Goal: Information Seeking & Learning: Learn about a topic

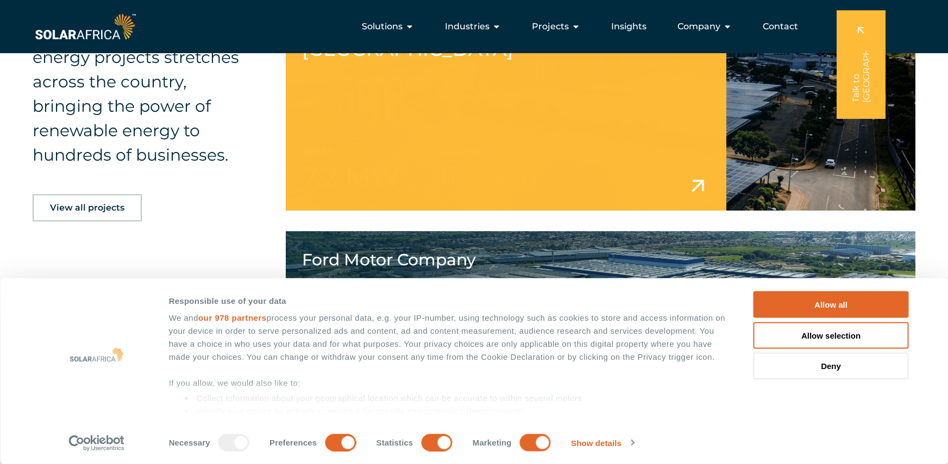
scroll to position [869, 0]
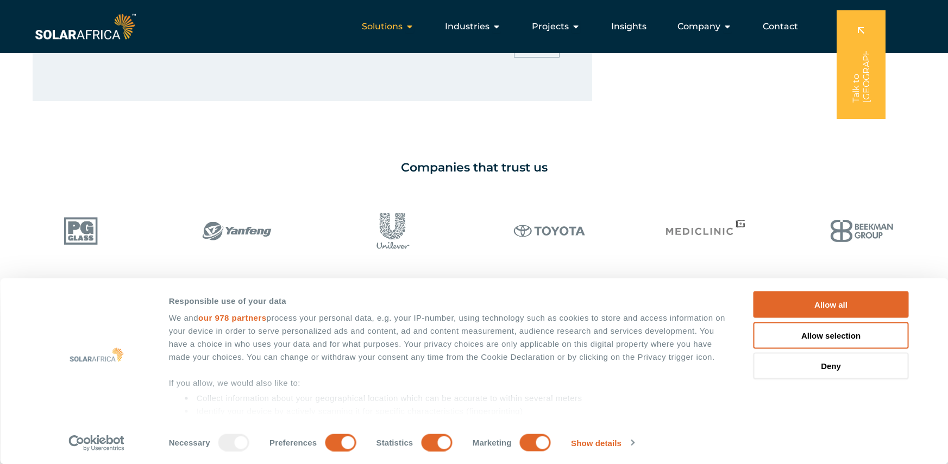
click at [414, 25] on icon "Menu" at bounding box center [409, 26] width 9 height 9
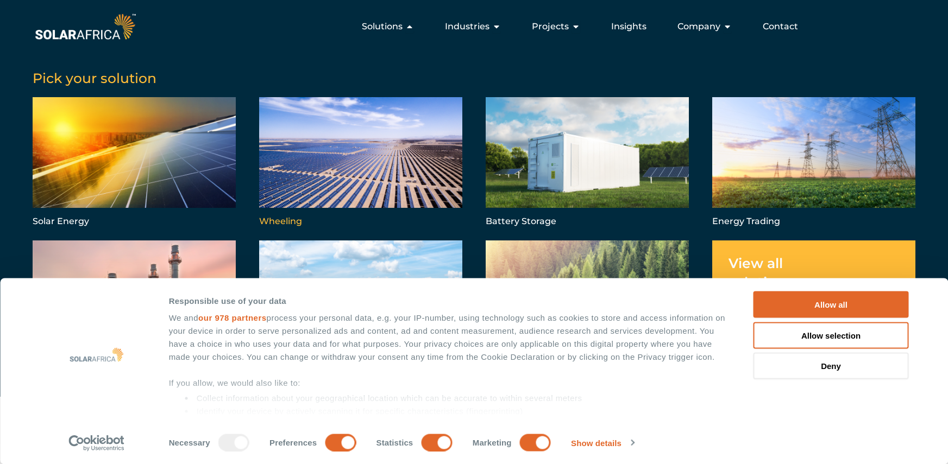
scroll to position [706, 0]
click at [621, 30] on span "Insights" at bounding box center [628, 26] width 35 height 13
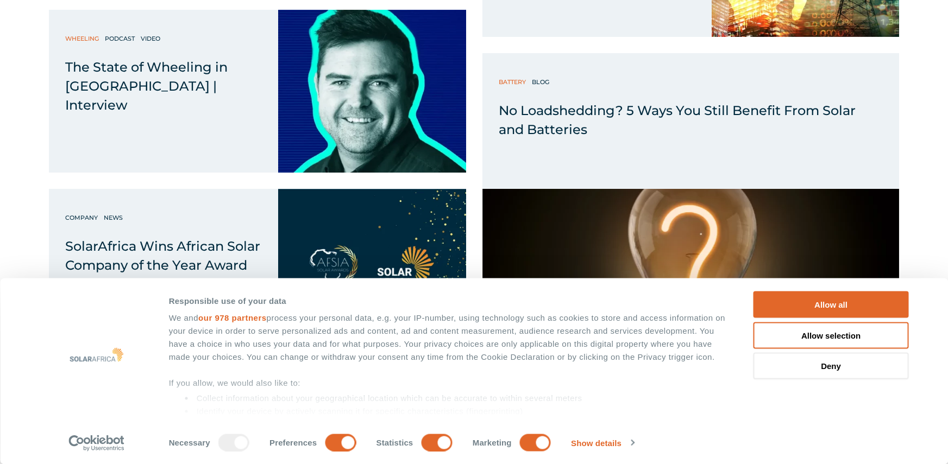
scroll to position [2771, 0]
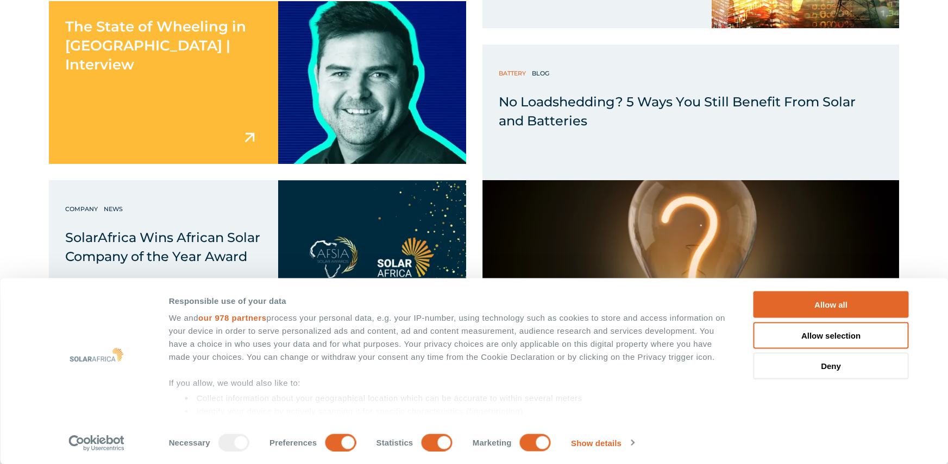
click at [263, 85] on div "The State of Wheeling in South Africa | Interview" at bounding box center [163, 82] width 229 height 163
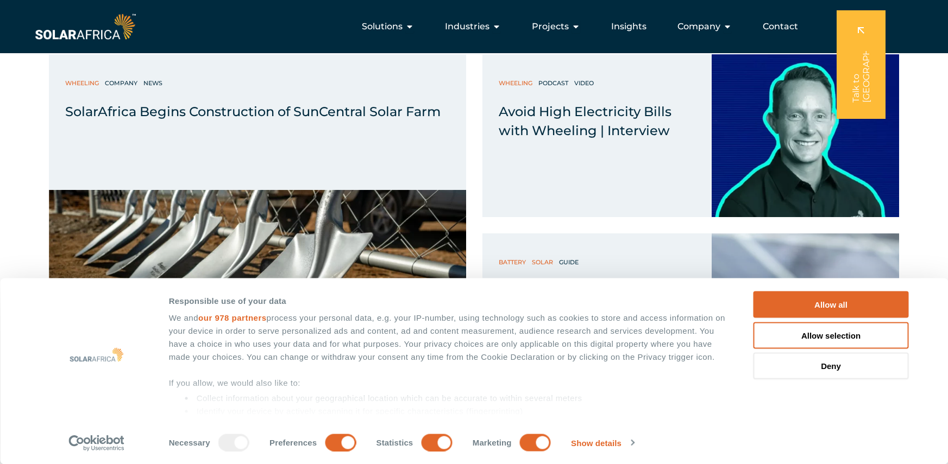
scroll to position [2010, 0]
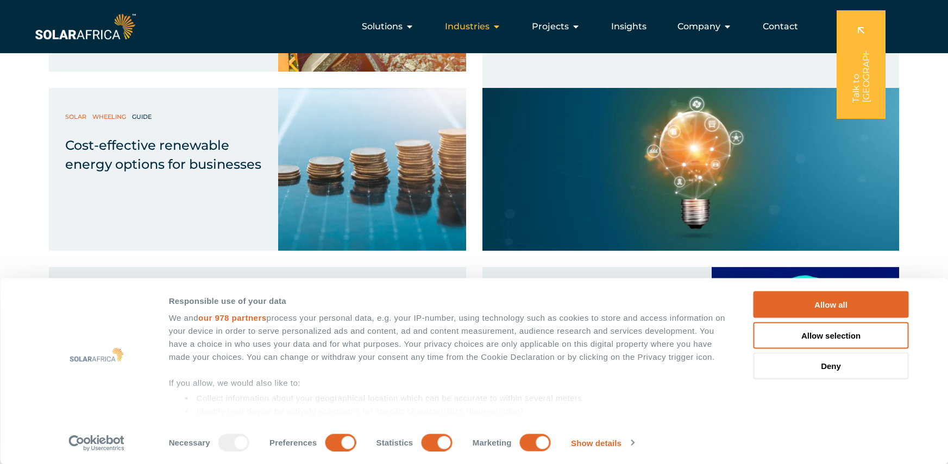
click at [480, 21] on span "Industries" at bounding box center [467, 26] width 45 height 13
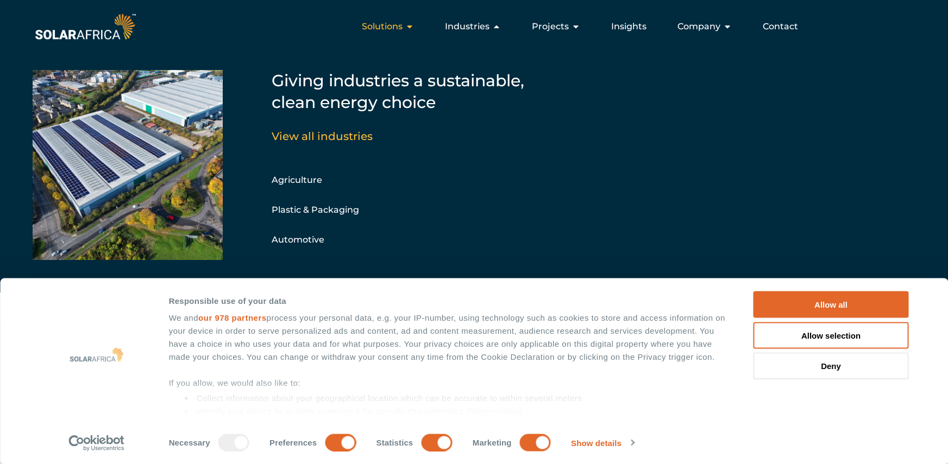
click at [401, 22] on span "Solutions" at bounding box center [382, 26] width 41 height 13
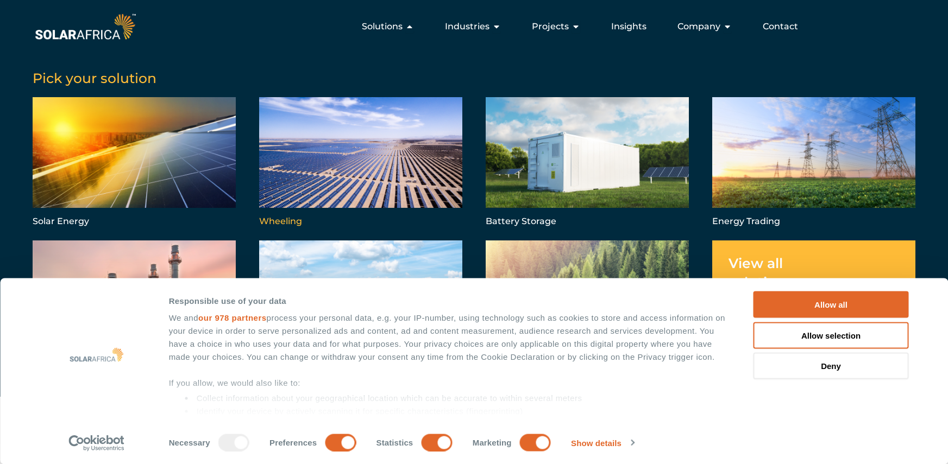
click at [407, 149] on link "Menu" at bounding box center [360, 163] width 203 height 132
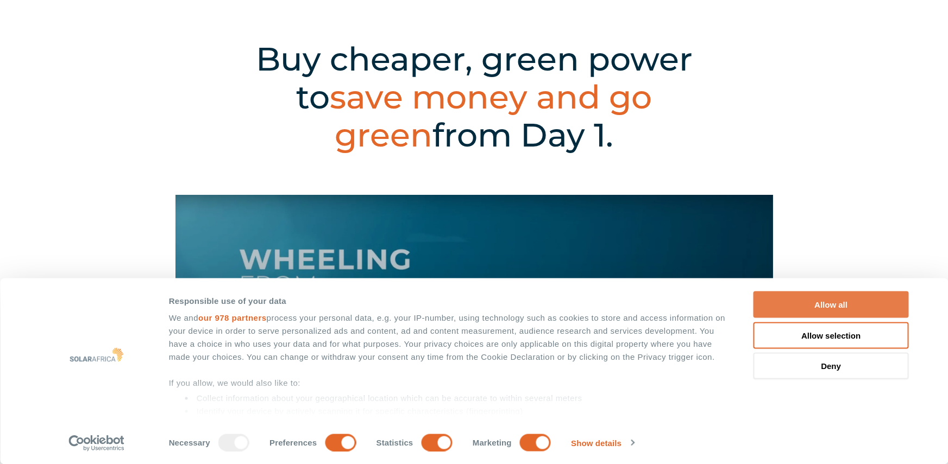
click at [846, 302] on button "Allow all" at bounding box center [830, 305] width 155 height 27
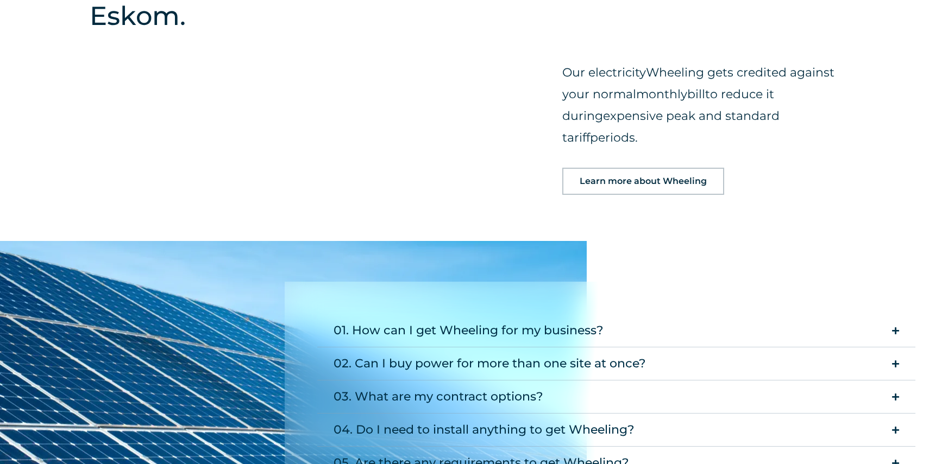
scroll to position [1358, 0]
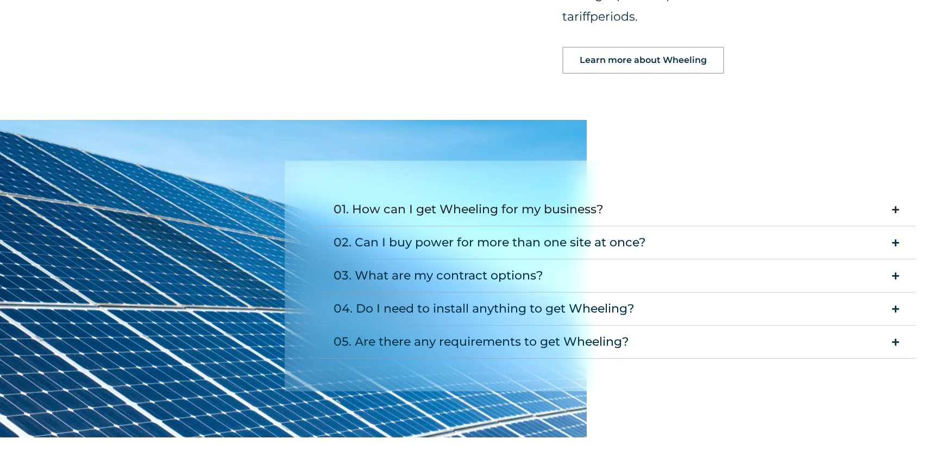
click at [503, 199] on div "01. How can I get Wheeling for my business?" at bounding box center [469, 210] width 270 height 22
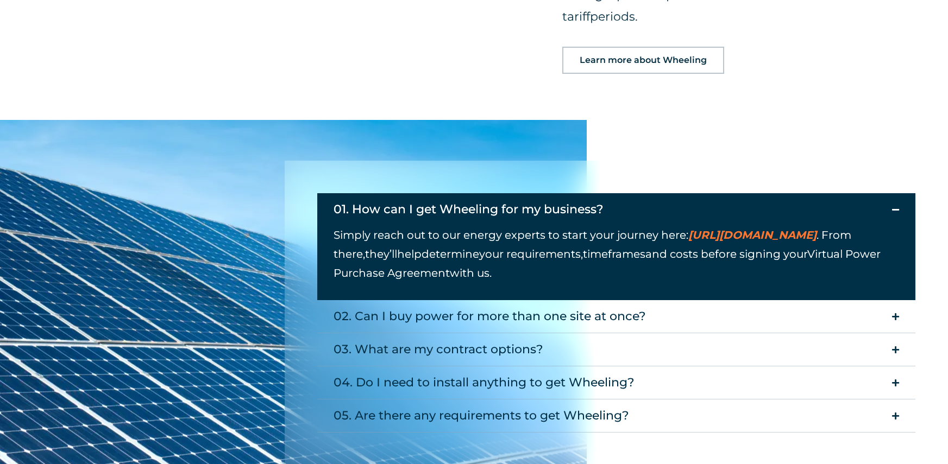
click at [498, 199] on div "01. How can I get Wheeling for my business?" at bounding box center [469, 210] width 270 height 22
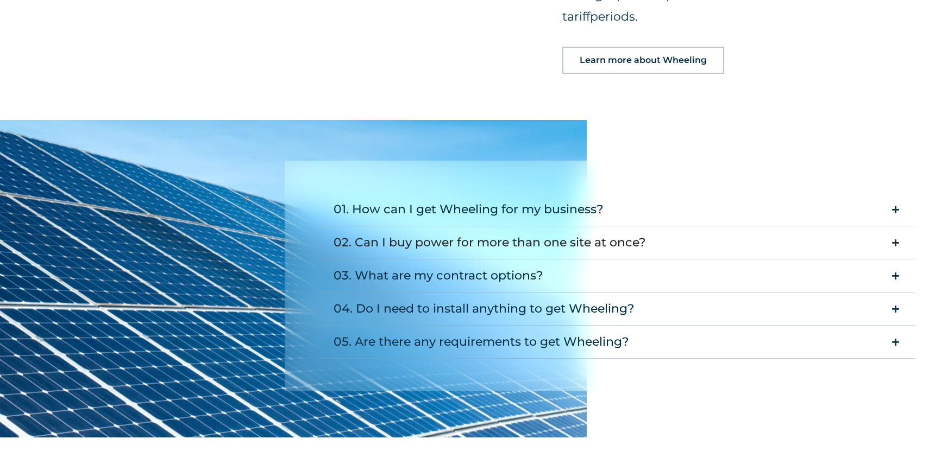
click at [518, 232] on div "02. Can I buy power for more than one site at once?" at bounding box center [490, 243] width 312 height 22
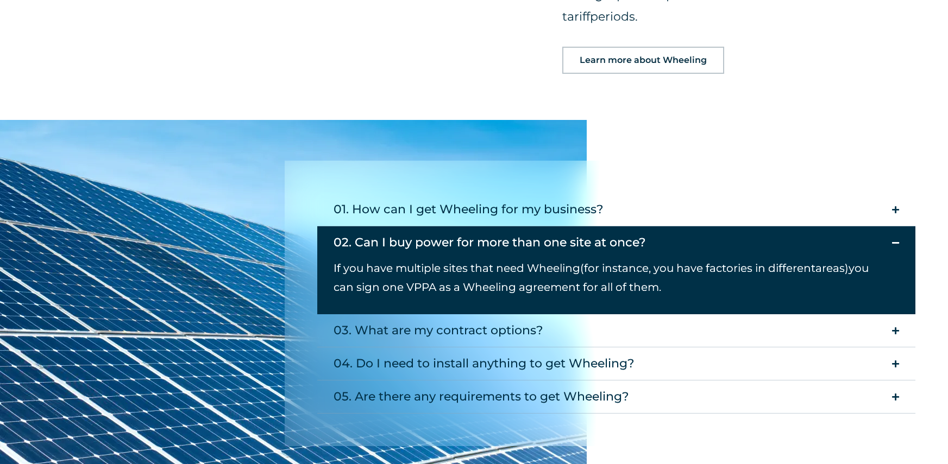
click at [517, 232] on div "02. Can I buy power for more than one site at once?" at bounding box center [490, 243] width 312 height 22
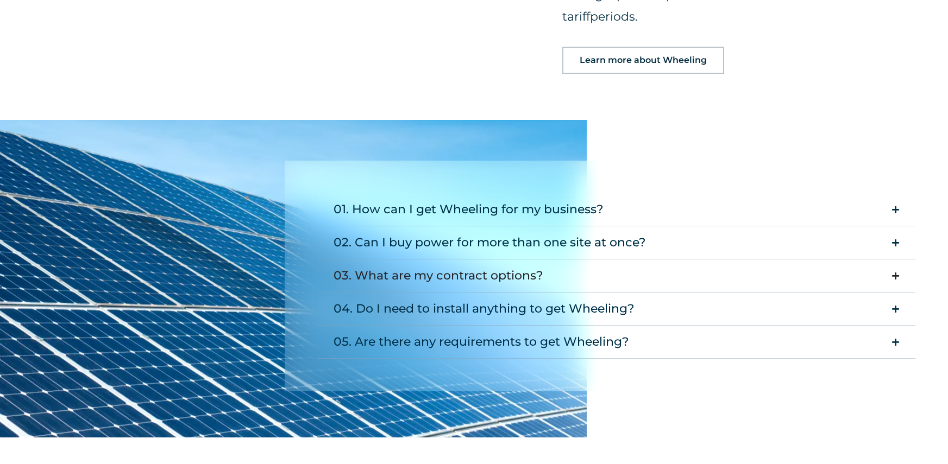
click at [528, 265] on div "03. What are my contract options?" at bounding box center [439, 276] width 210 height 22
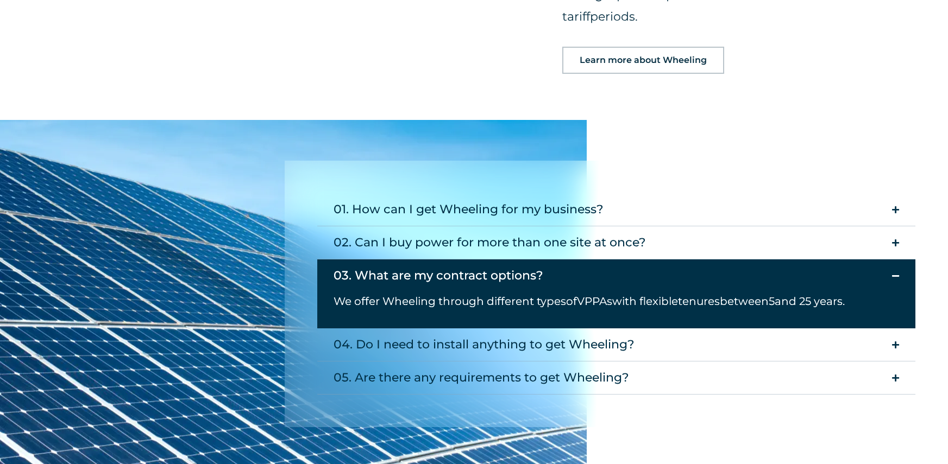
click at [511, 265] on div "03. What are my contract options?" at bounding box center [439, 276] width 210 height 22
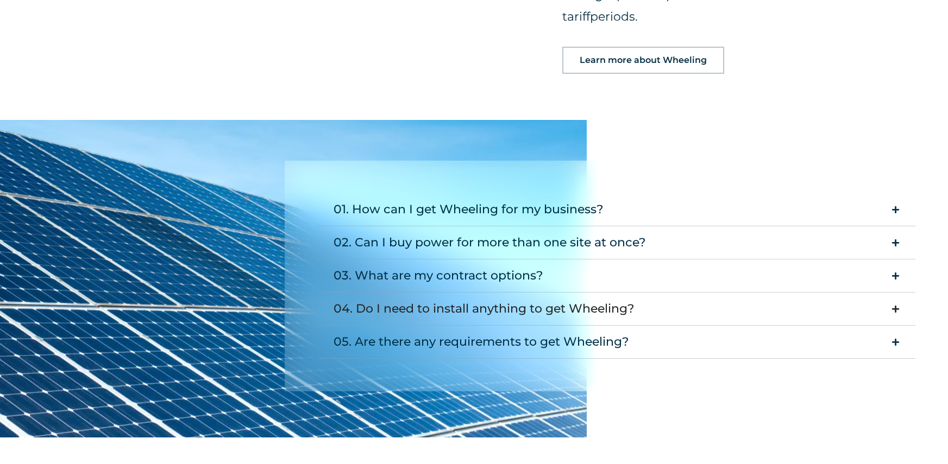
click at [495, 298] on div "04. Do I need to install anything to get Wheeling?" at bounding box center [484, 309] width 301 height 22
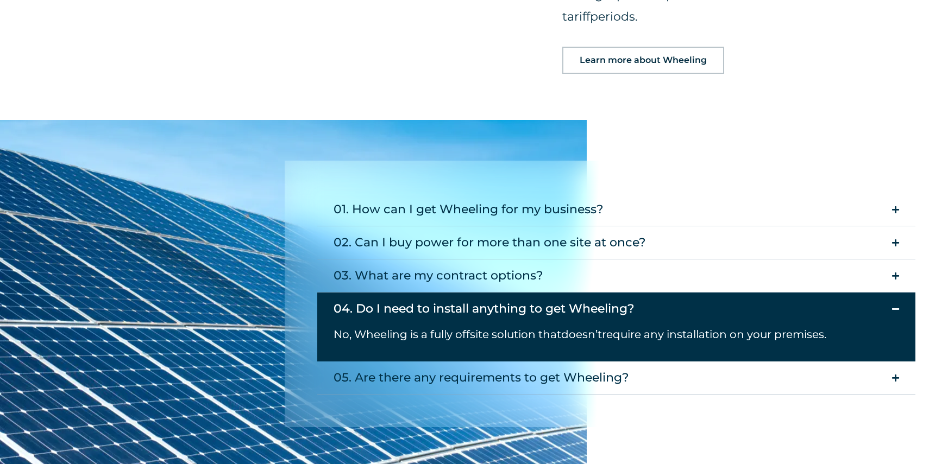
click at [495, 298] on div "04. Do I need to install anything to get Wheeling?" at bounding box center [484, 309] width 301 height 22
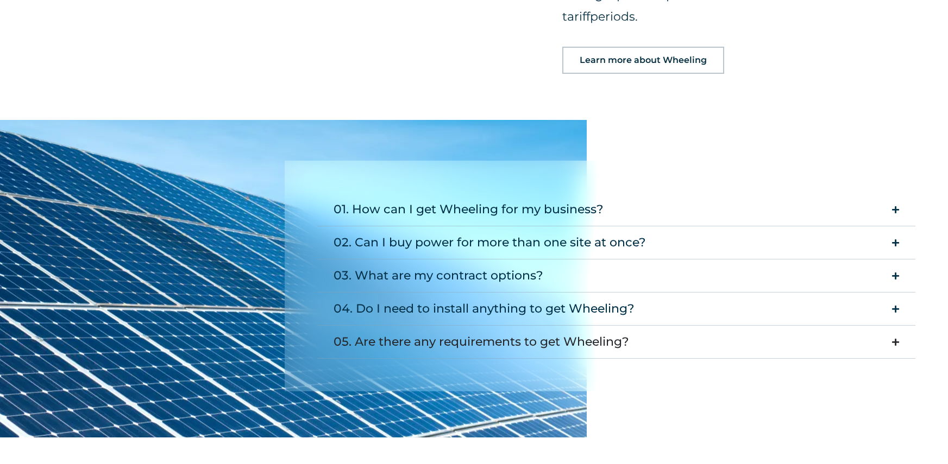
click at [525, 331] on div "05. Are there any requirements to get Wheeling?" at bounding box center [482, 342] width 296 height 22
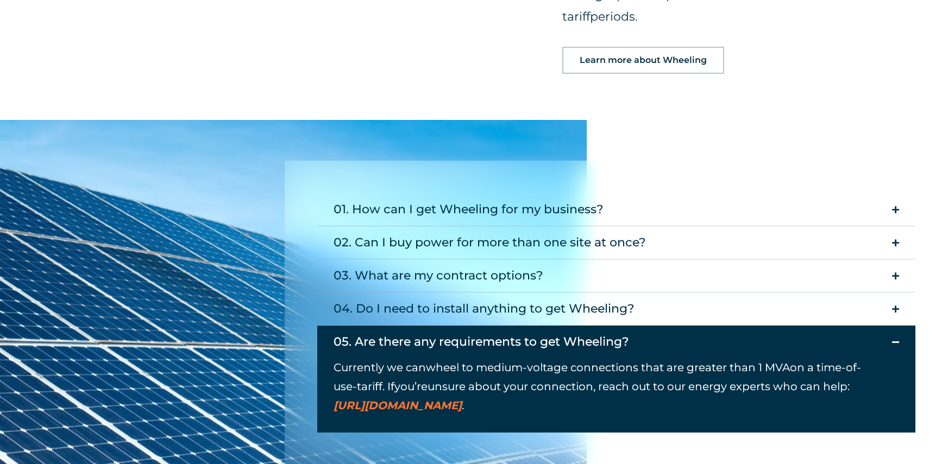
click at [524, 331] on div "05. Are there any requirements to get Wheeling?" at bounding box center [482, 342] width 296 height 22
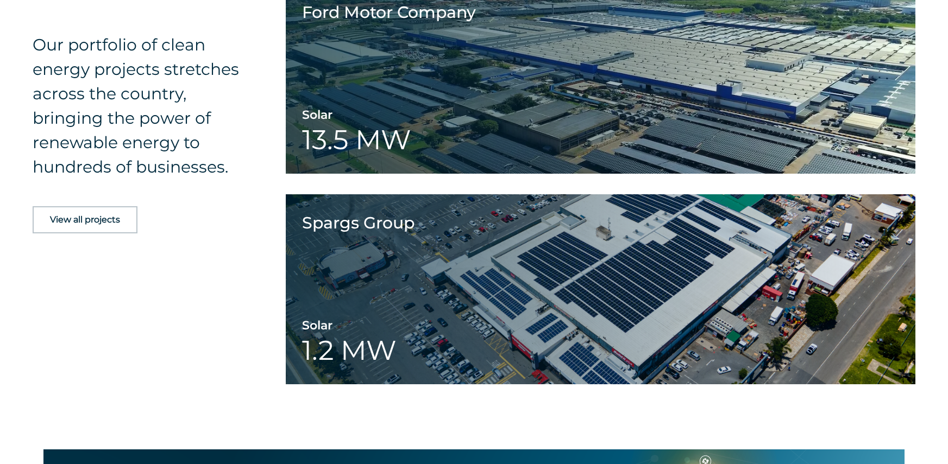
scroll to position [2064, 0]
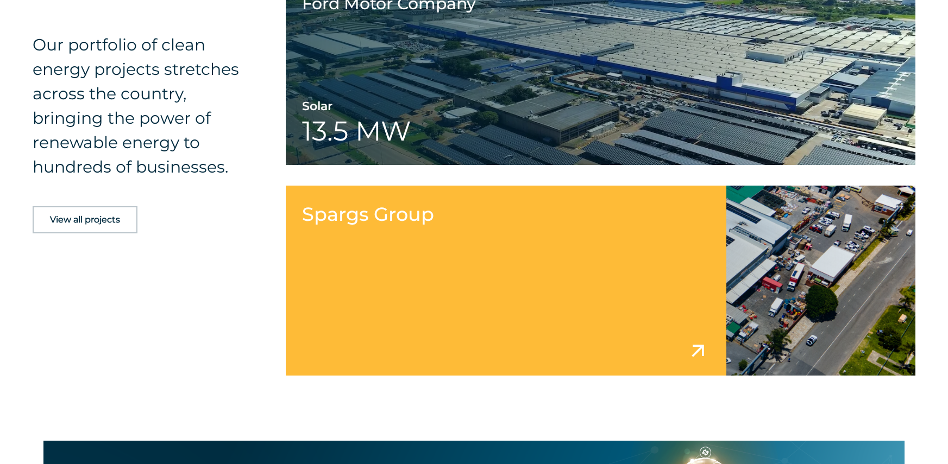
click at [478, 210] on link at bounding box center [601, 281] width 630 height 190
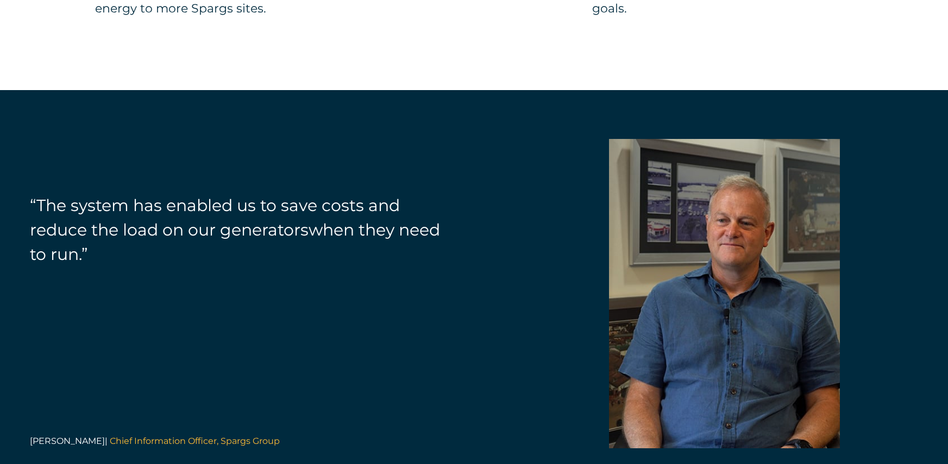
scroll to position [2227, 0]
